Goal: Transaction & Acquisition: Purchase product/service

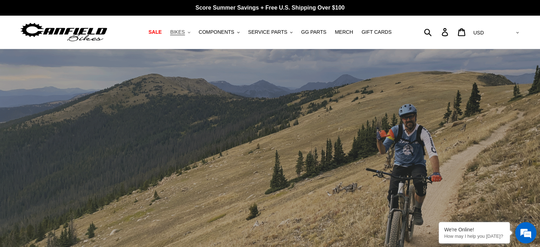
click at [185, 32] on span "BIKES" at bounding box center [177, 32] width 15 height 6
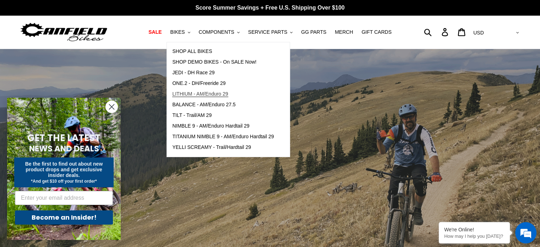
click at [222, 92] on span "LITHIUM - AM/Enduro 29" at bounding box center [200, 94] width 56 height 6
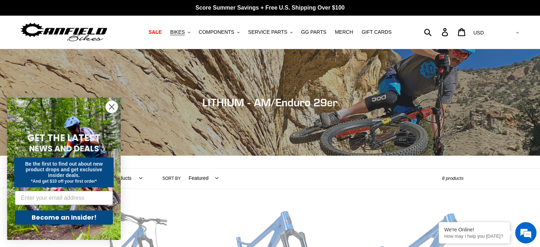
click at [112, 104] on circle "Close dialog" at bounding box center [112, 107] width 12 height 12
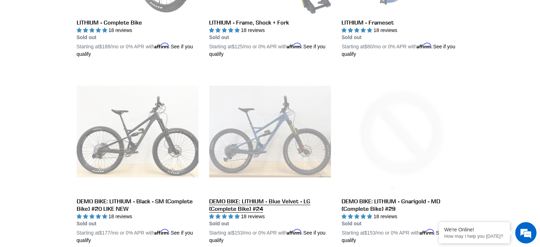
scroll to position [249, 0]
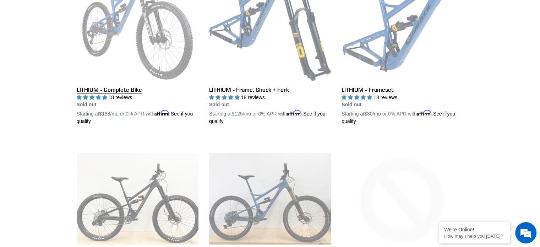
click at [137, 48] on link "LITHIUM - Complete Bike" at bounding box center [138, 42] width 122 height 166
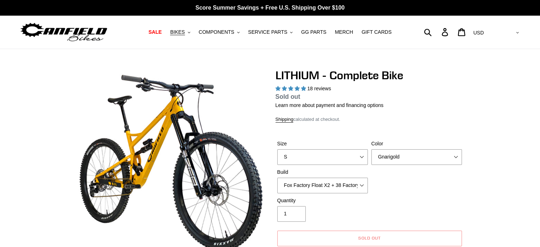
select select "highest-rating"
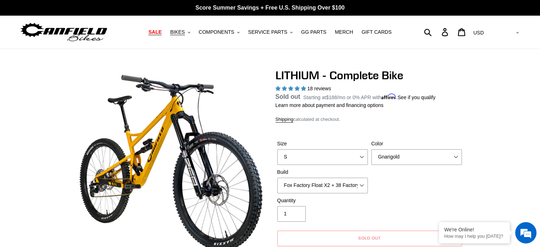
click at [162, 32] on span "SALE" at bounding box center [154, 32] width 13 height 6
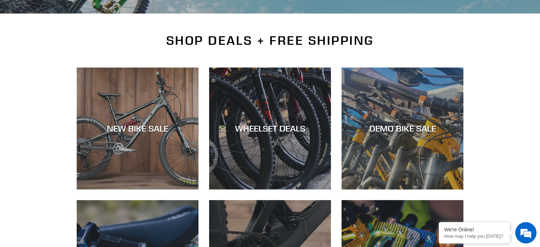
scroll to position [213, 0]
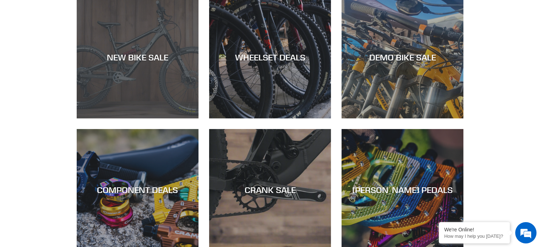
click at [159, 56] on div "NEW BIKE SALE" at bounding box center [138, 57] width 122 height 10
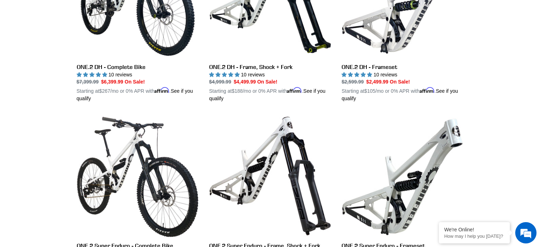
scroll to position [568, 0]
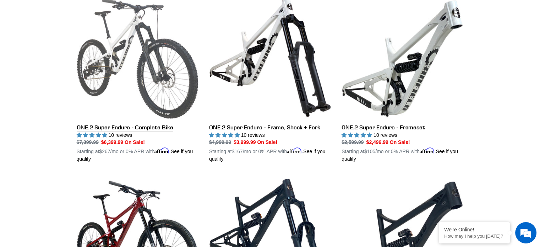
click at [157, 98] on link "ONE.2 Super Enduro - Complete Bike" at bounding box center [138, 79] width 122 height 166
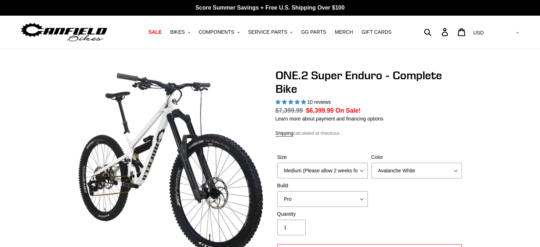
select select "highest-rating"
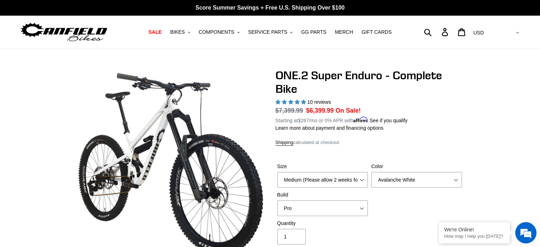
click at [185, 135] on img at bounding box center [128, 242] width 727 height 727
click at [172, 139] on img at bounding box center [166, 231] width 727 height 727
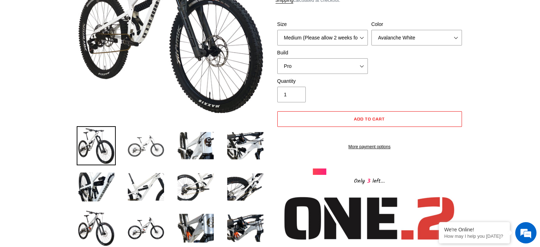
click at [147, 156] on img at bounding box center [145, 145] width 39 height 39
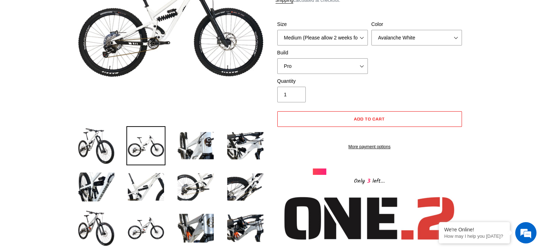
scroll to position [71, 0]
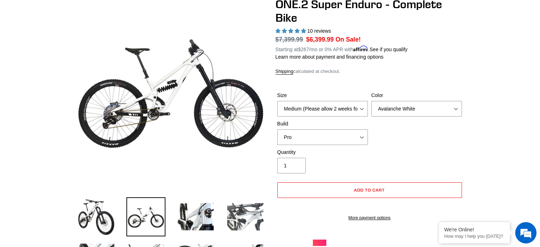
click at [241, 213] on img at bounding box center [245, 216] width 39 height 39
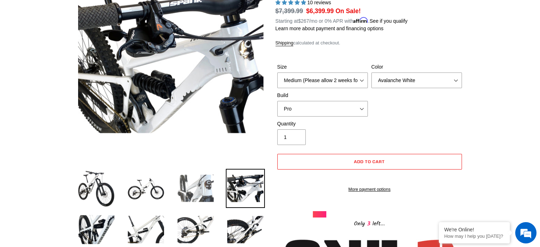
scroll to position [107, 0]
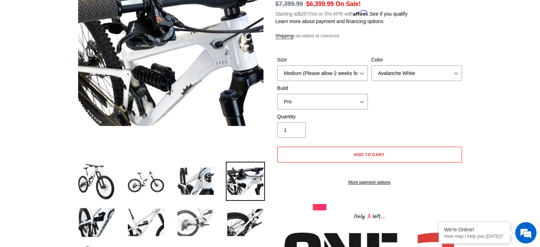
click at [195, 218] on img at bounding box center [195, 222] width 39 height 39
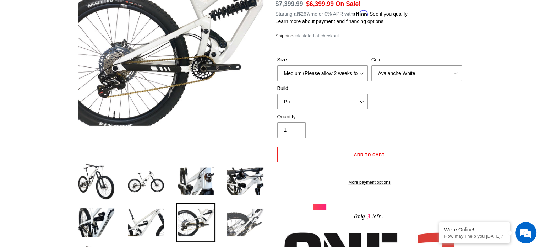
click at [237, 222] on img at bounding box center [245, 222] width 39 height 39
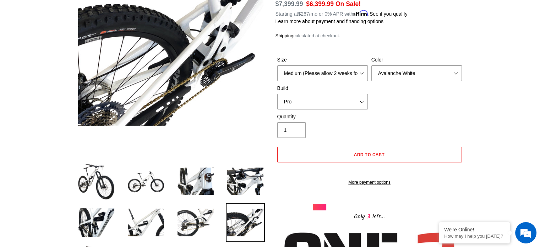
scroll to position [0, 0]
